Goal: Task Accomplishment & Management: Manage account settings

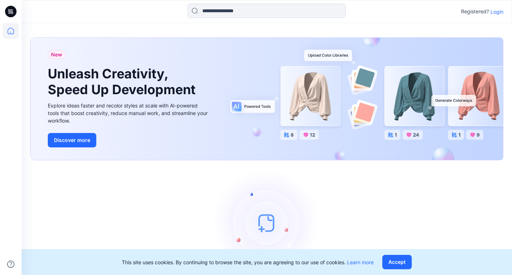
click at [497, 12] on p "Login" at bounding box center [497, 12] width 13 height 8
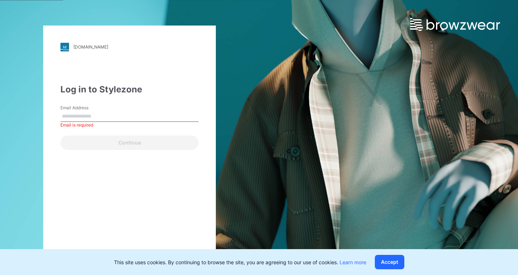
paste input "**********"
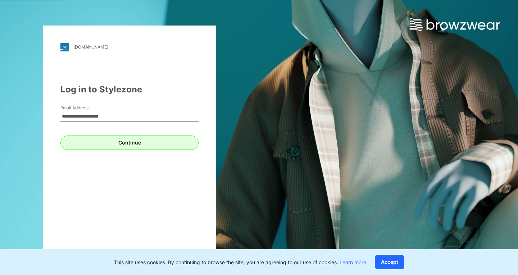
type input "**********"
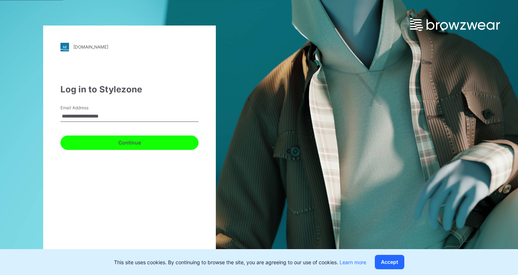
click at [133, 140] on button "Continue" at bounding box center [129, 143] width 138 height 14
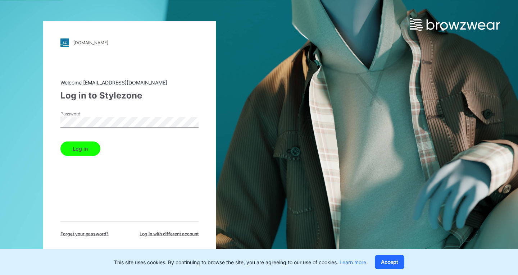
click at [87, 145] on button "Log in" at bounding box center [80, 148] width 40 height 14
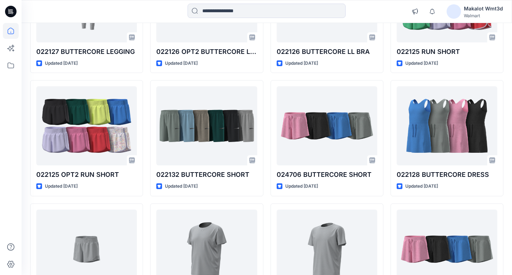
scroll to position [72, 0]
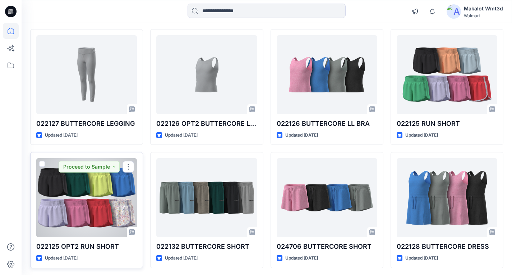
click at [86, 194] on div at bounding box center [86, 197] width 101 height 79
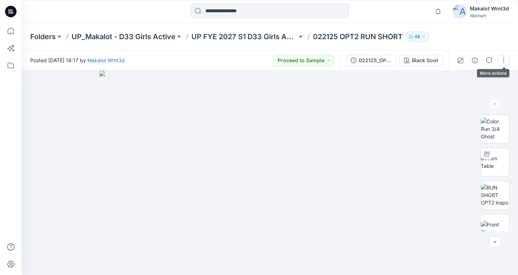
click at [504, 60] on button "button" at bounding box center [504, 61] width 12 height 12
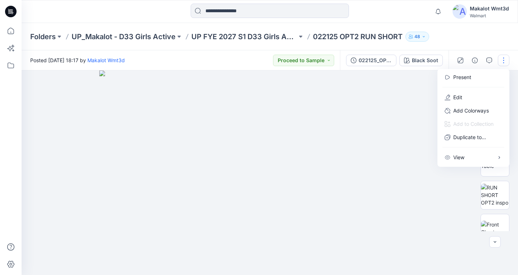
click at [454, 174] on div at bounding box center [270, 172] width 496 height 205
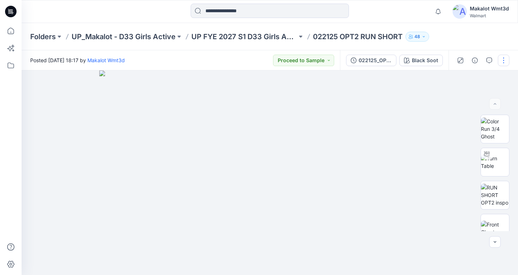
click at [501, 58] on button "button" at bounding box center [504, 61] width 12 height 12
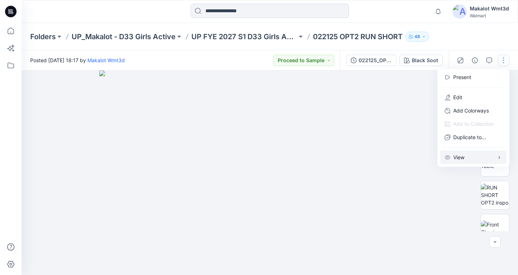
click at [500, 157] on icon "button" at bounding box center [499, 158] width 6 height 6
click at [462, 180] on div at bounding box center [270, 172] width 496 height 205
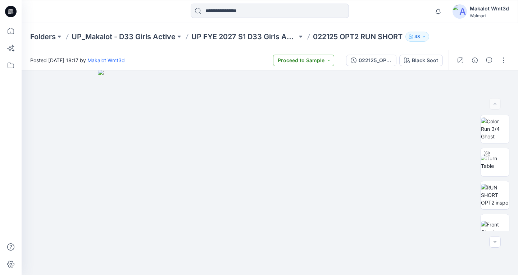
click at [326, 59] on button "Proceed to Sample" at bounding box center [303, 61] width 61 height 12
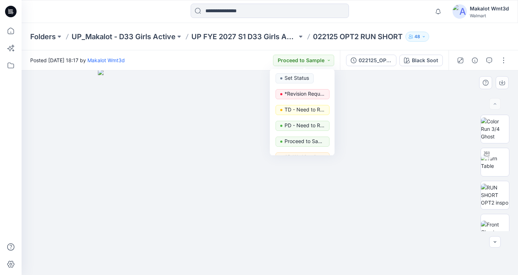
click at [416, 94] on img at bounding box center [270, 172] width 344 height 206
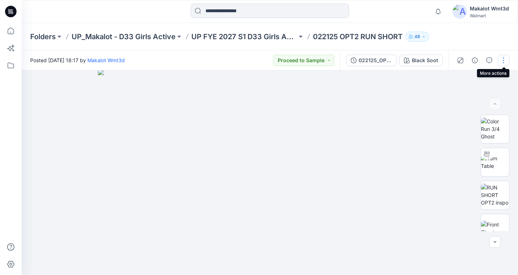
click at [503, 60] on button "button" at bounding box center [504, 61] width 12 height 12
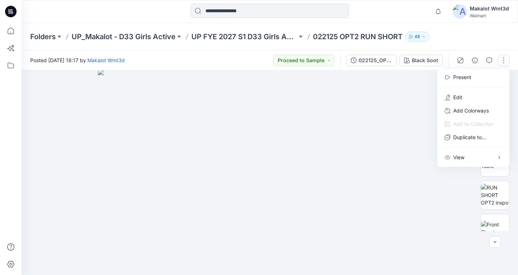
click at [446, 193] on div at bounding box center [270, 172] width 496 height 205
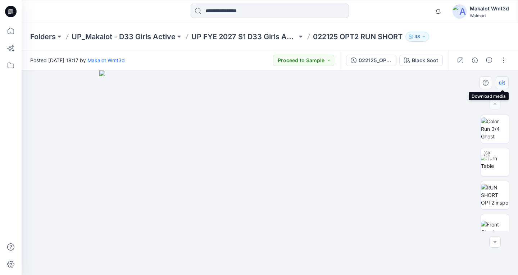
click at [502, 78] on button "button" at bounding box center [501, 82] width 13 height 13
click at [9, 47] on icon at bounding box center [11, 48] width 16 height 16
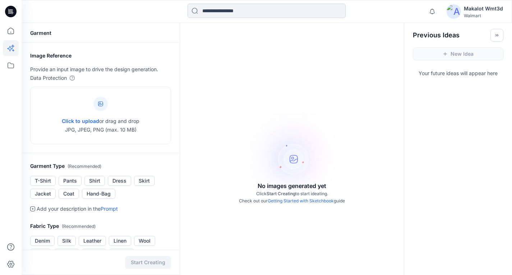
click at [232, 10] on input at bounding box center [267, 11] width 158 height 14
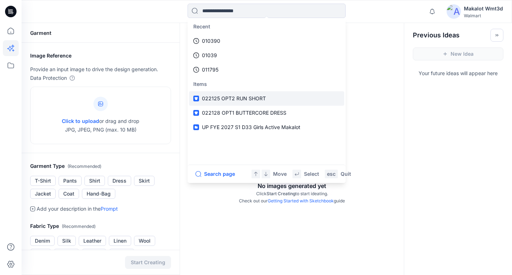
click at [238, 100] on span "022125 OPT2 RUN SHORT" at bounding box center [234, 98] width 64 height 6
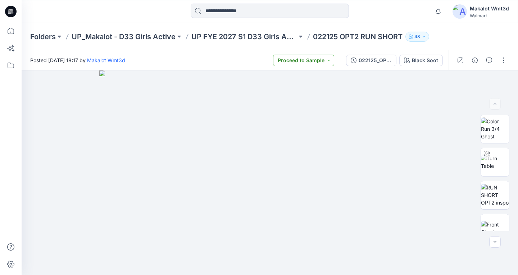
click at [303, 60] on button "Proceed to Sample" at bounding box center [303, 61] width 61 height 12
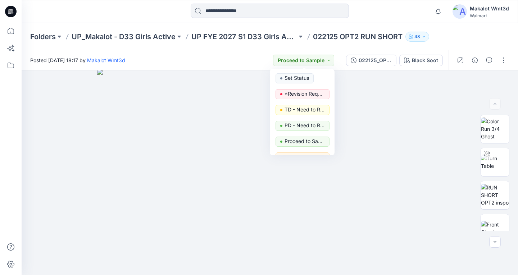
click at [239, 60] on div "Posted Wednesday, April 16, 2025 18:17 by Makalot Wmt3d Proceed to Sample Set S…" at bounding box center [181, 60] width 318 height 20
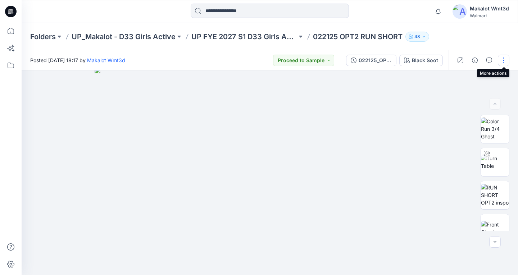
click at [502, 60] on button "button" at bounding box center [504, 61] width 12 height 12
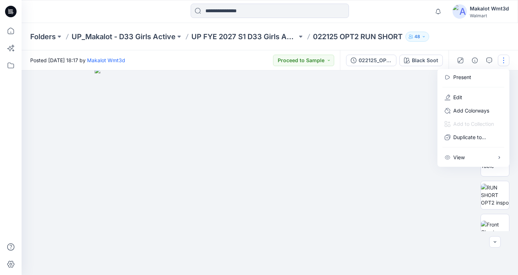
click at [455, 189] on div at bounding box center [270, 172] width 496 height 205
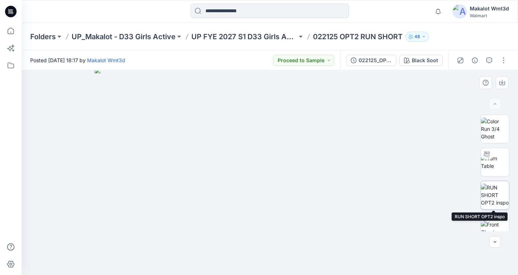
scroll to position [144, 0]
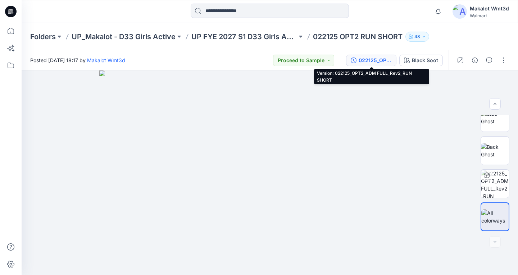
click at [395, 62] on button "022125_OPT2_ADM FULL_Rev2_RUN SHORT" at bounding box center [371, 61] width 50 height 12
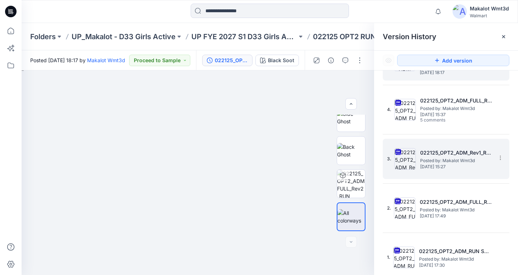
scroll to position [0, 0]
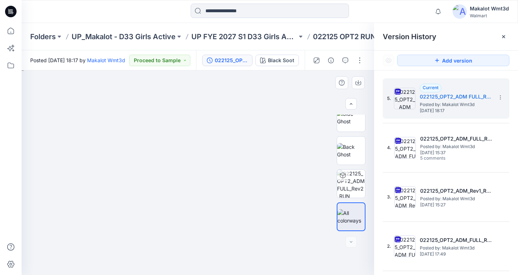
click at [293, 87] on img at bounding box center [198, 170] width 360 height 210
click at [503, 37] on icon at bounding box center [503, 36] width 3 height 3
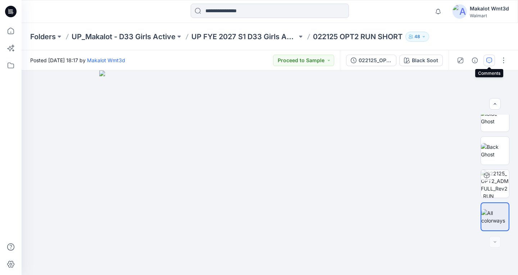
click at [490, 61] on icon "button" at bounding box center [489, 61] width 6 height 6
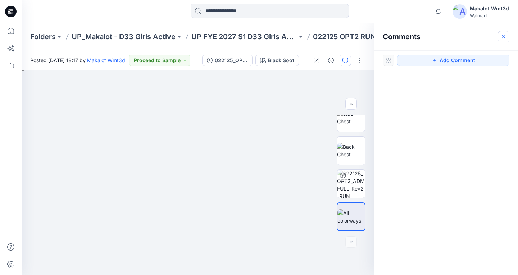
click at [501, 38] on icon "button" at bounding box center [503, 37] width 6 height 6
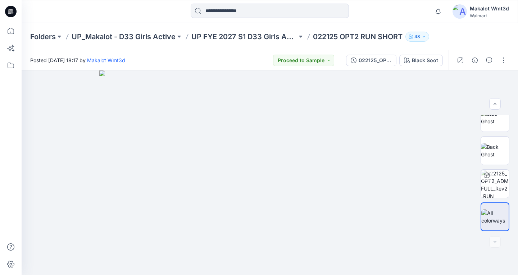
click at [197, 63] on div "Posted Wednesday, April 16, 2025 18:17 by Makalot Wmt3d Proceed to Sample" at bounding box center [181, 60] width 318 height 20
click at [496, 148] on img at bounding box center [495, 150] width 28 height 15
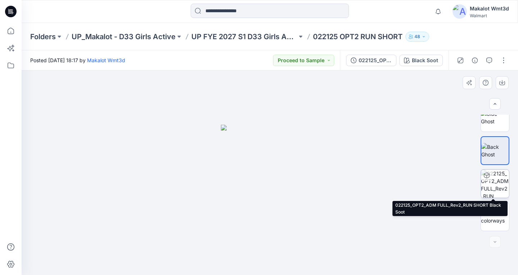
click at [502, 181] on img at bounding box center [495, 184] width 28 height 28
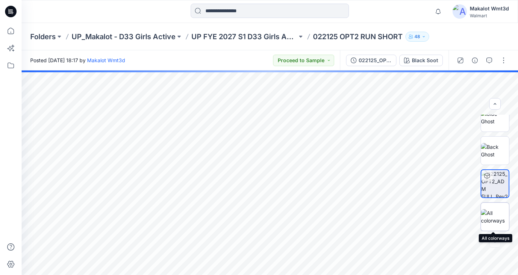
click at [498, 218] on img at bounding box center [495, 216] width 28 height 15
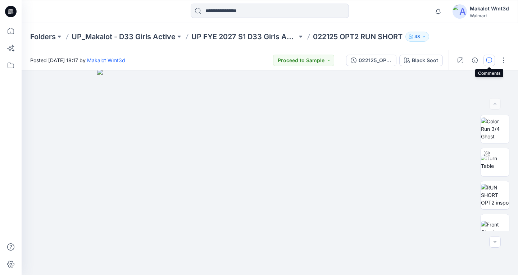
click at [488, 61] on icon "button" at bounding box center [489, 61] width 6 height 6
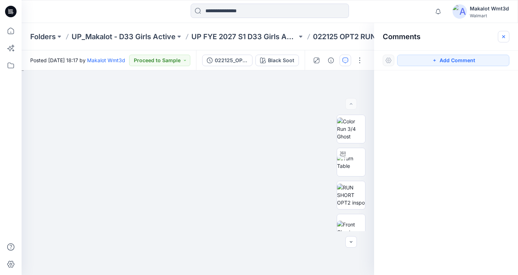
click at [503, 33] on button "button" at bounding box center [504, 37] width 12 height 12
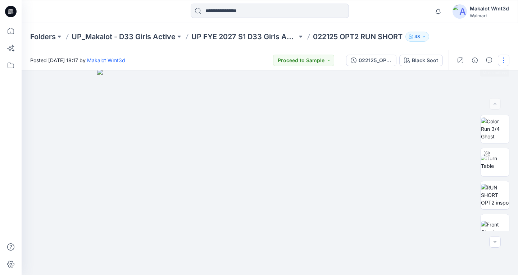
click at [498, 59] on button "button" at bounding box center [504, 61] width 12 height 12
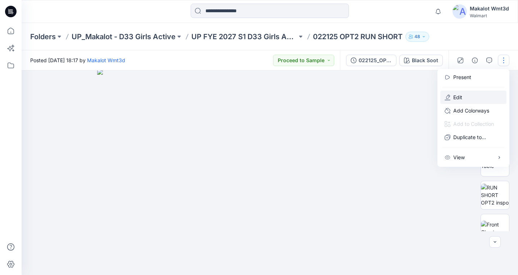
click at [469, 100] on button "Edit" at bounding box center [473, 97] width 66 height 13
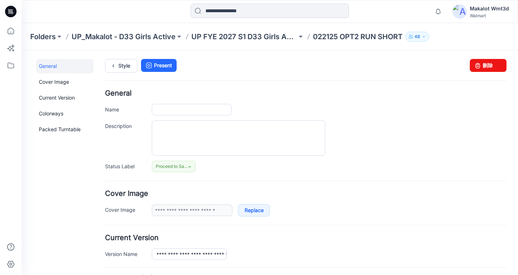
type input "**********"
click at [63, 98] on link "Current Version" at bounding box center [65, 98] width 58 height 14
click at [50, 130] on link "Packed Turntable" at bounding box center [65, 129] width 58 height 14
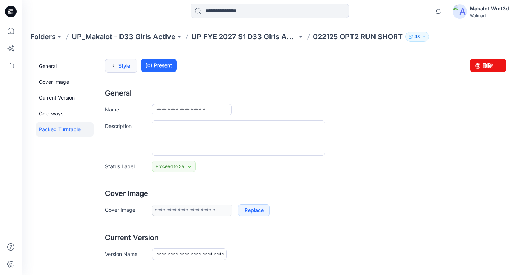
click at [124, 69] on link "Style" at bounding box center [121, 66] width 32 height 14
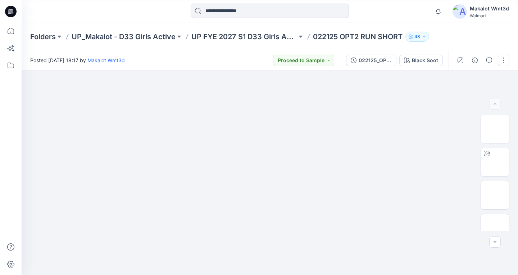
click at [504, 59] on button "button" at bounding box center [504, 61] width 12 height 12
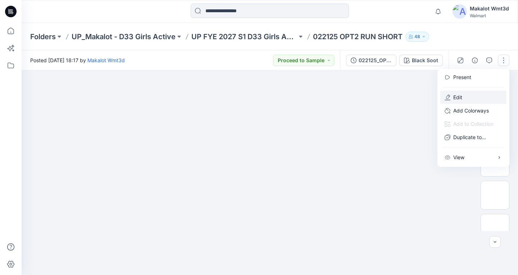
click at [461, 95] on p "Edit" at bounding box center [457, 97] width 9 height 8
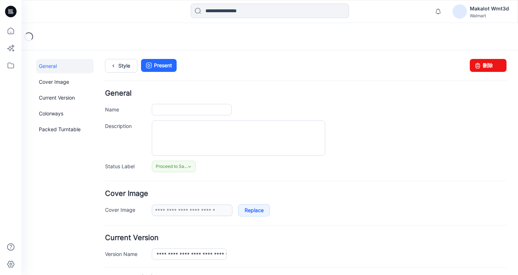
type input "**********"
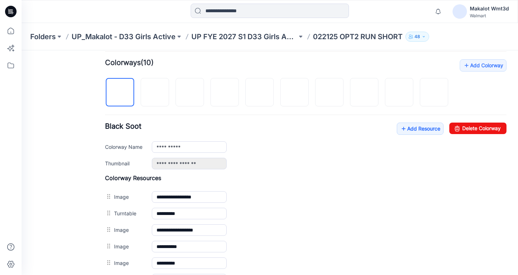
scroll to position [252, 0]
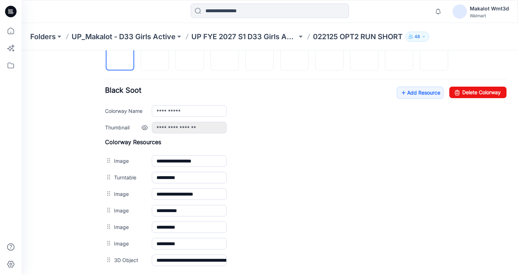
click at [144, 131] on link at bounding box center [145, 128] width 6 height 6
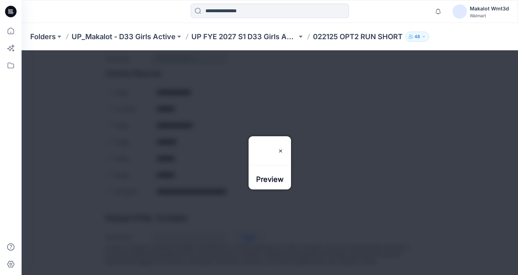
scroll to position [264, 0]
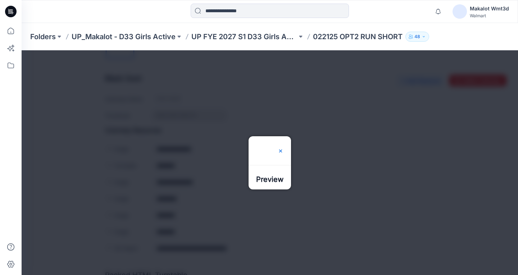
click at [283, 148] on img at bounding box center [281, 151] width 6 height 6
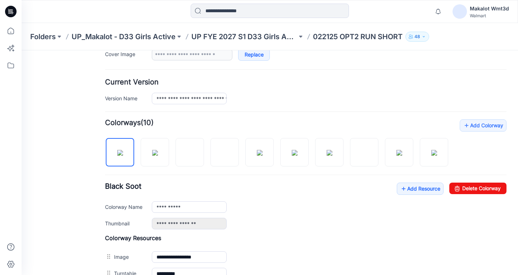
scroll to position [228, 0]
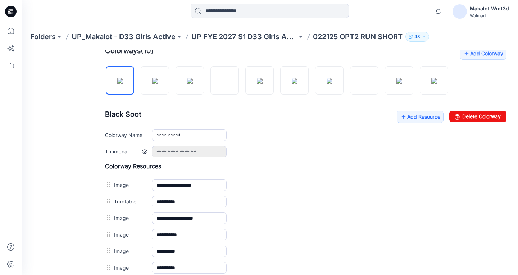
click at [143, 155] on link at bounding box center [145, 152] width 6 height 6
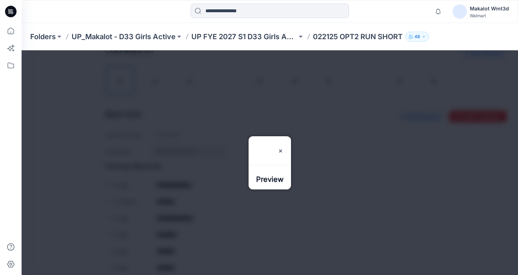
scroll to position [335, 0]
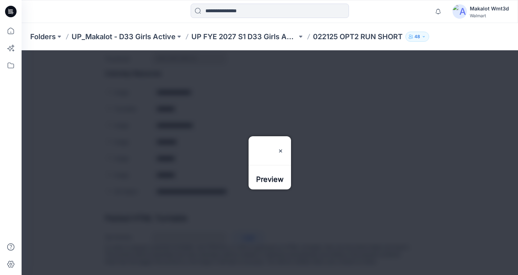
click at [262, 181] on img at bounding box center [259, 177] width 6 height 6
click at [262, 174] on img at bounding box center [259, 177] width 6 height 6
click at [256, 136] on h3 "Preview" at bounding box center [269, 147] width 27 height 29
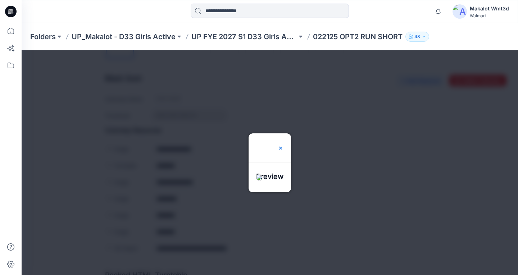
click at [283, 145] on img at bounding box center [281, 148] width 6 height 6
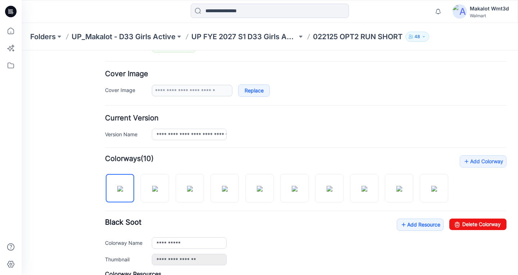
scroll to position [48, 0]
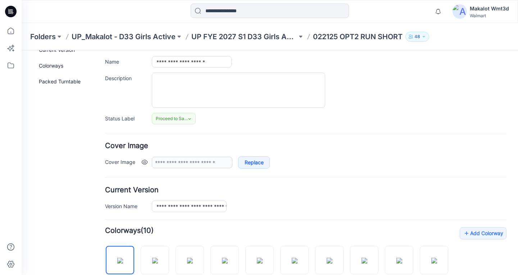
click at [145, 163] on link at bounding box center [145, 162] width 6 height 6
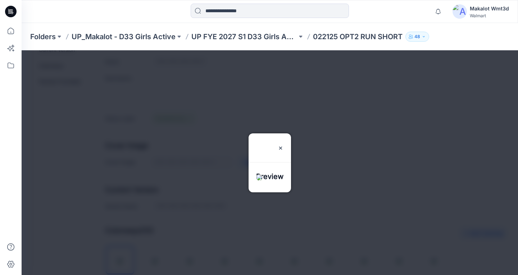
click at [291, 133] on div "Preview" at bounding box center [269, 143] width 42 height 20
click at [283, 145] on img at bounding box center [281, 148] width 6 height 6
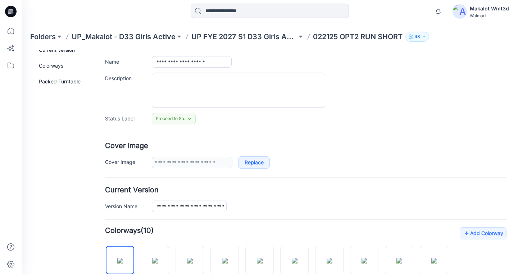
scroll to position [0, 0]
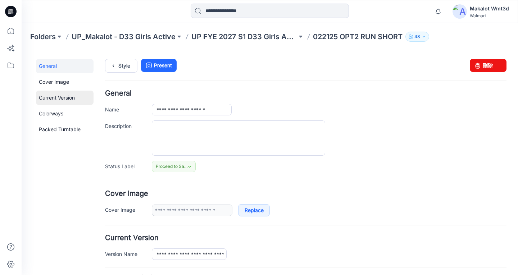
click at [56, 96] on link "Current Version" at bounding box center [65, 98] width 58 height 14
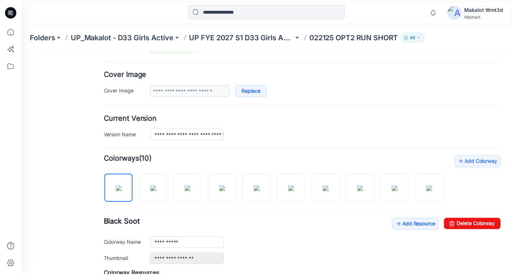
scroll to position [156, 0]
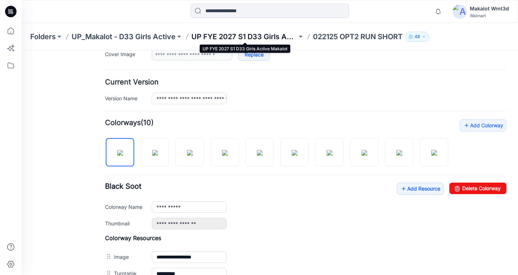
click at [265, 35] on p "UP FYE 2027 S1 D33 Girls Active Makalot" at bounding box center [244, 37] width 106 height 10
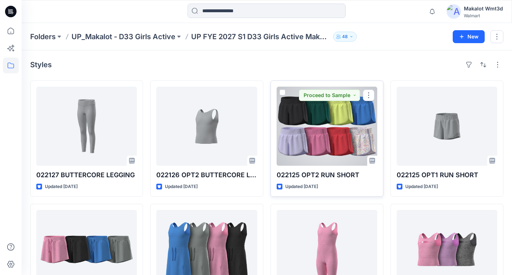
click at [334, 133] on div at bounding box center [327, 126] width 101 height 79
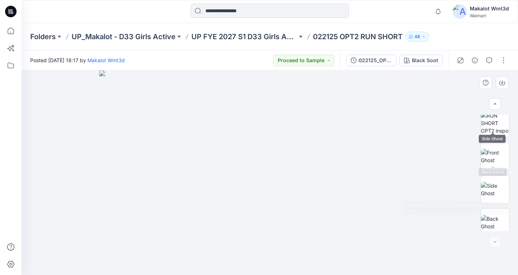
scroll to position [144, 0]
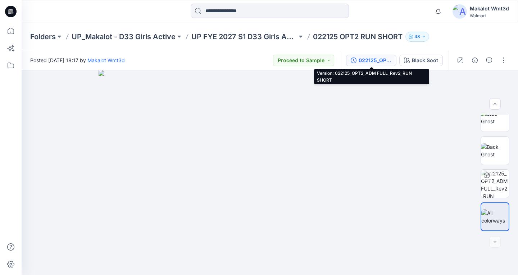
click at [360, 61] on div "022125_OPT2_ADM FULL_Rev2_RUN SHORT" at bounding box center [374, 60] width 33 height 8
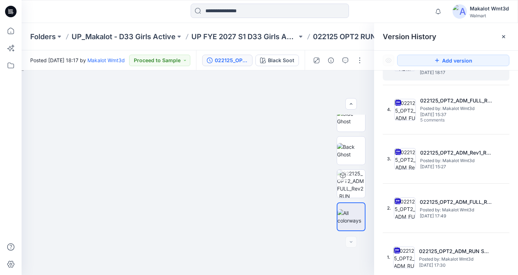
scroll to position [0, 0]
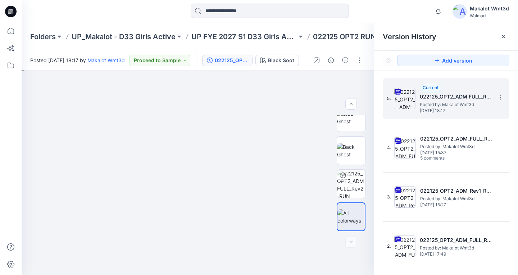
click at [444, 102] on span "Posted by: Makalot Wmt3d" at bounding box center [456, 104] width 72 height 7
click at [501, 35] on icon at bounding box center [503, 37] width 6 height 6
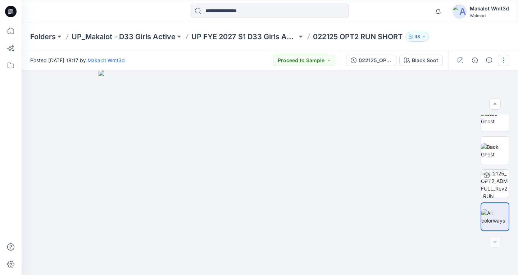
click at [503, 61] on button "button" at bounding box center [504, 61] width 12 height 12
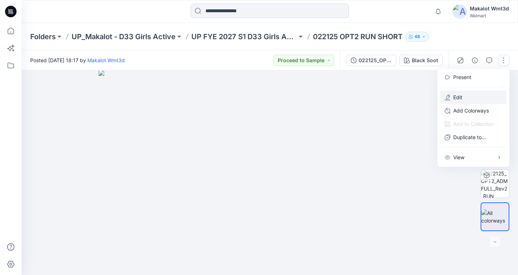
click at [458, 98] on p "Edit" at bounding box center [457, 97] width 9 height 8
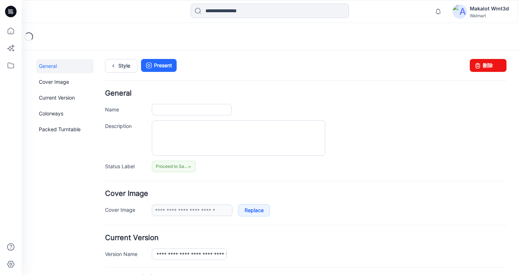
type input "**********"
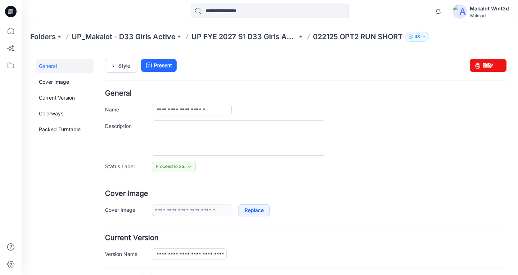
scroll to position [72, 0]
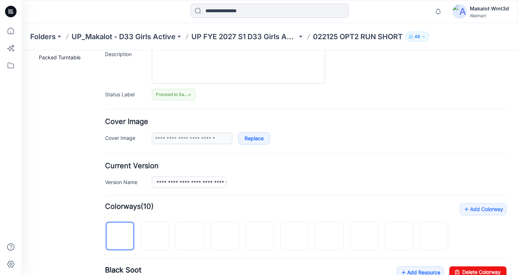
click at [227, 192] on form "**********" at bounding box center [305, 267] width 401 height 498
click at [203, 182] on input "**********" at bounding box center [189, 183] width 75 height 12
click at [256, 184] on div "**********" at bounding box center [329, 183] width 354 height 12
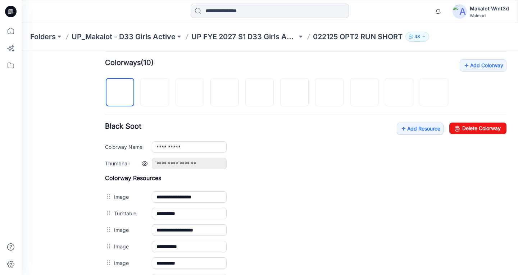
click at [141, 167] on label "Thumbnail" at bounding box center [125, 163] width 40 height 8
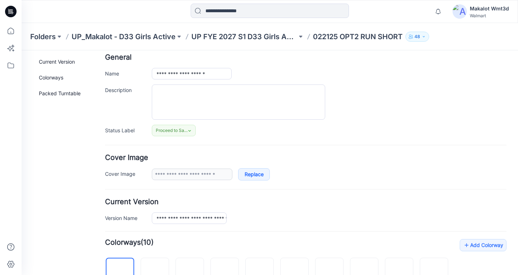
scroll to position [0, 0]
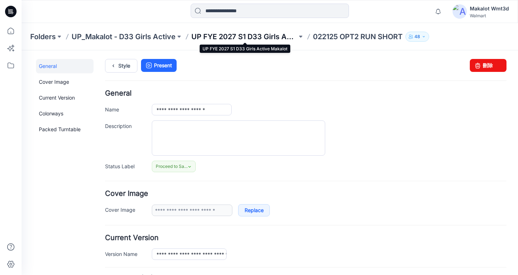
click at [262, 35] on p "UP FYE 2027 S1 D33 Girls Active Makalot" at bounding box center [244, 37] width 106 height 10
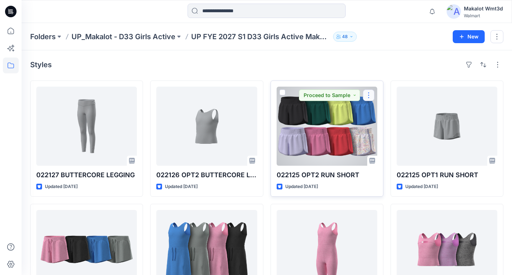
click at [367, 96] on button "button" at bounding box center [369, 96] width 12 height 12
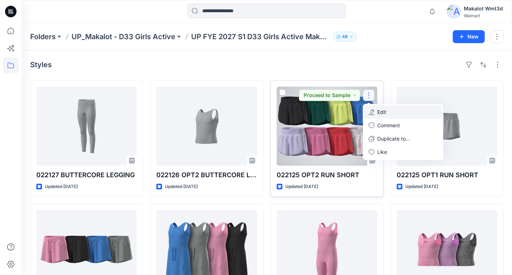
click at [379, 113] on p "Edit" at bounding box center [381, 112] width 9 height 8
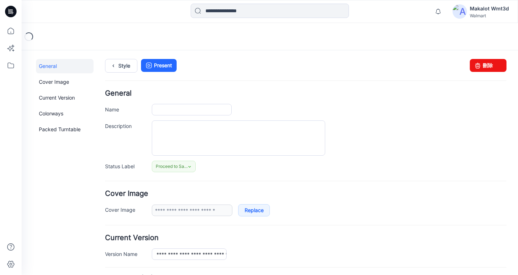
type input "**********"
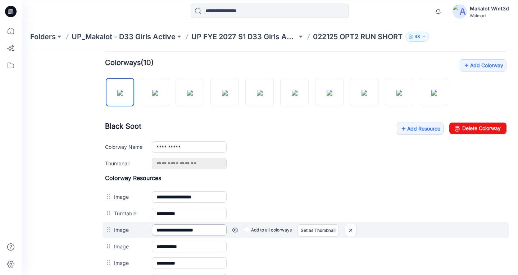
scroll to position [324, 0]
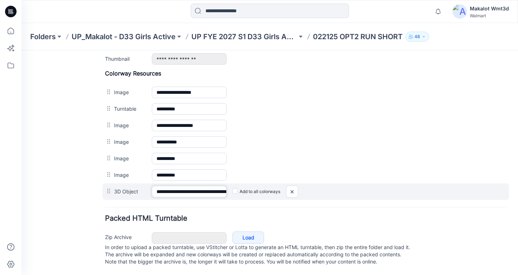
click at [184, 197] on input "**********" at bounding box center [189, 192] width 75 height 12
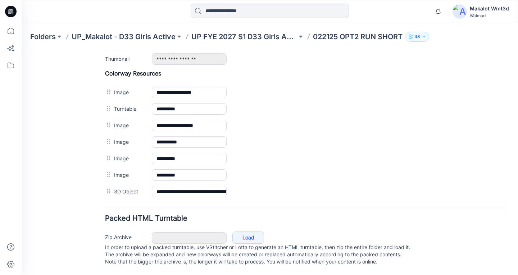
click at [199, 211] on form "**********" at bounding box center [305, 19] width 401 height 498
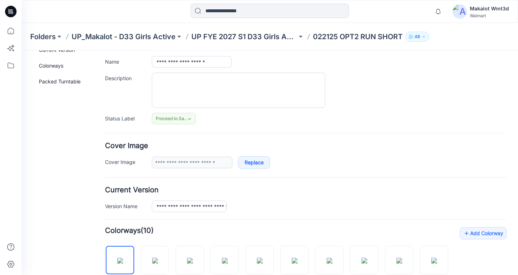
scroll to position [0, 0]
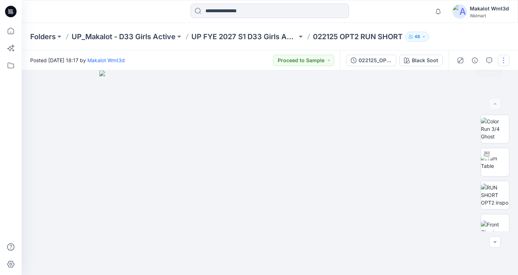
click at [499, 62] on button "button" at bounding box center [504, 61] width 12 height 12
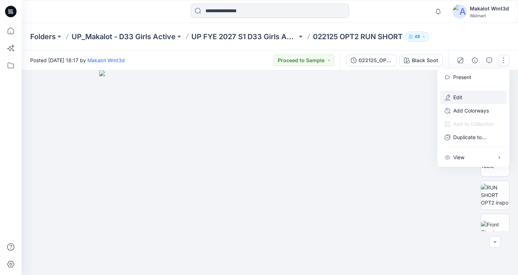
click at [463, 96] on button "Edit" at bounding box center [473, 97] width 66 height 13
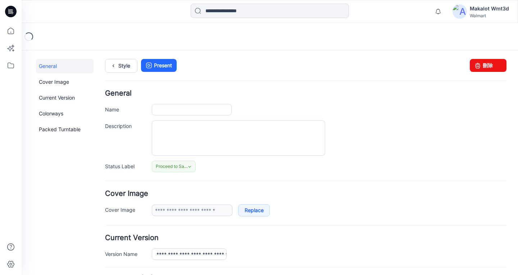
type input "**********"
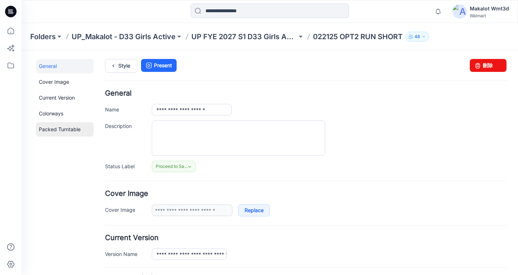
click at [54, 126] on link "Packed Turntable" at bounding box center [65, 129] width 58 height 14
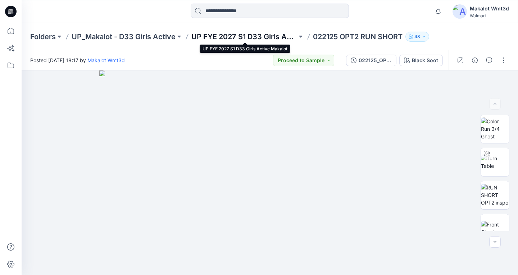
click at [256, 37] on p "UP FYE 2027 S1 D33 Girls Active Makalot" at bounding box center [244, 37] width 106 height 10
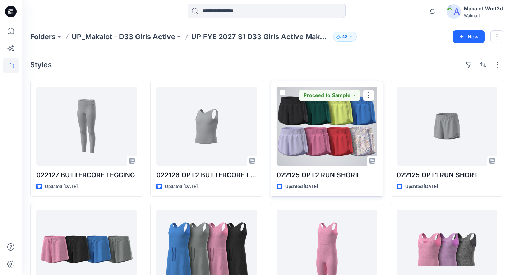
click at [329, 155] on div at bounding box center [327, 126] width 101 height 79
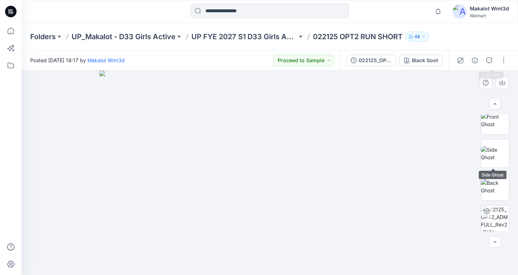
scroll to position [144, 0]
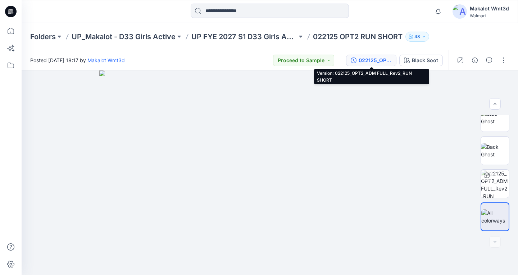
click at [365, 57] on div "022125_OPT2_ADM FULL_Rev2_RUN SHORT" at bounding box center [374, 60] width 33 height 8
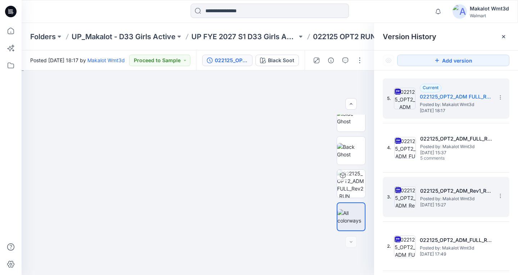
scroll to position [36, 0]
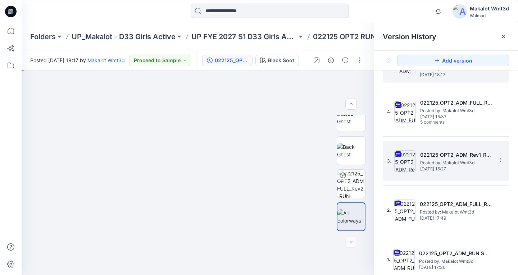
click at [463, 157] on h5 "022125_OPT2_ADM_Rev1_RUN SHORT" at bounding box center [456, 155] width 72 height 9
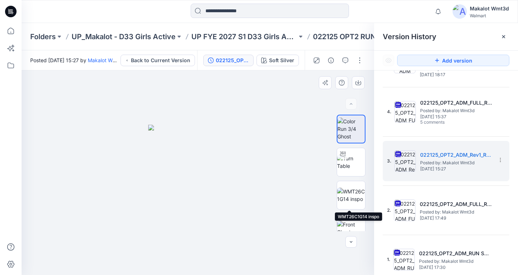
scroll to position [111, 0]
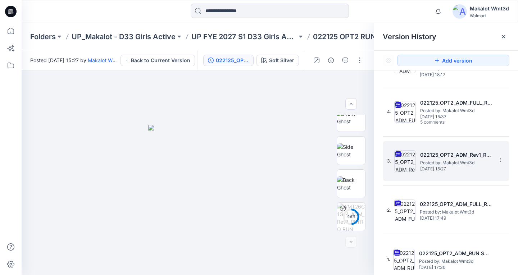
click at [438, 156] on h5 "022125_OPT2_ADM_Rev1_RUN SHORT" at bounding box center [456, 155] width 72 height 9
click at [342, 61] on button "button" at bounding box center [345, 61] width 12 height 12
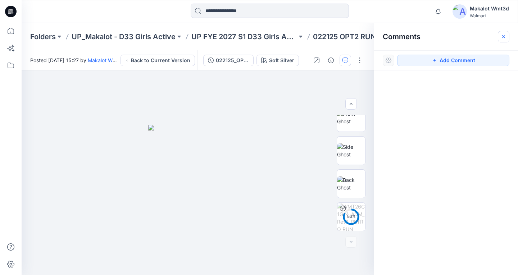
click at [503, 35] on icon "button" at bounding box center [503, 37] width 6 height 6
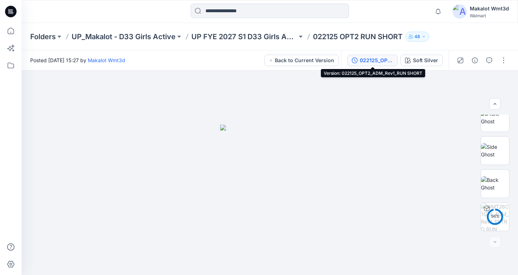
click at [378, 58] on div "022125_OPT2_ADM_Rev1_RUN SHORT" at bounding box center [376, 60] width 33 height 8
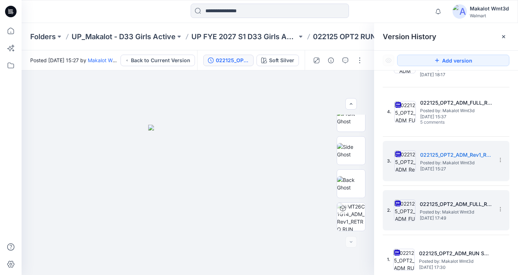
scroll to position [38, 0]
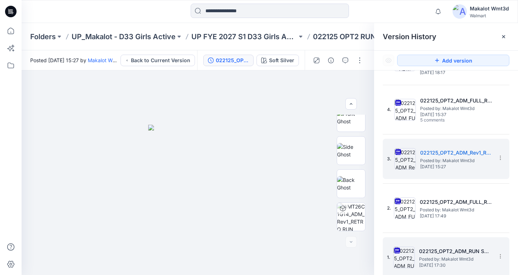
click at [436, 257] on span "Posted by: Makalot Wmt3d" at bounding box center [455, 259] width 72 height 7
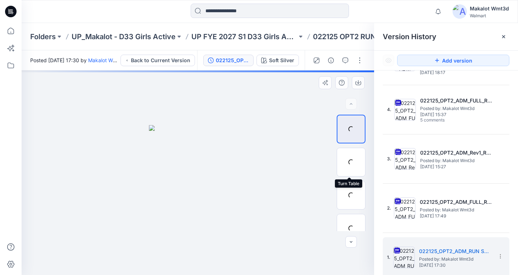
scroll to position [144, 0]
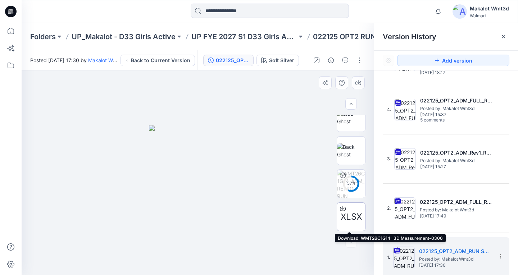
click at [340, 208] on icon at bounding box center [343, 209] width 6 height 6
